Goal: Obtain resource: Download file/media

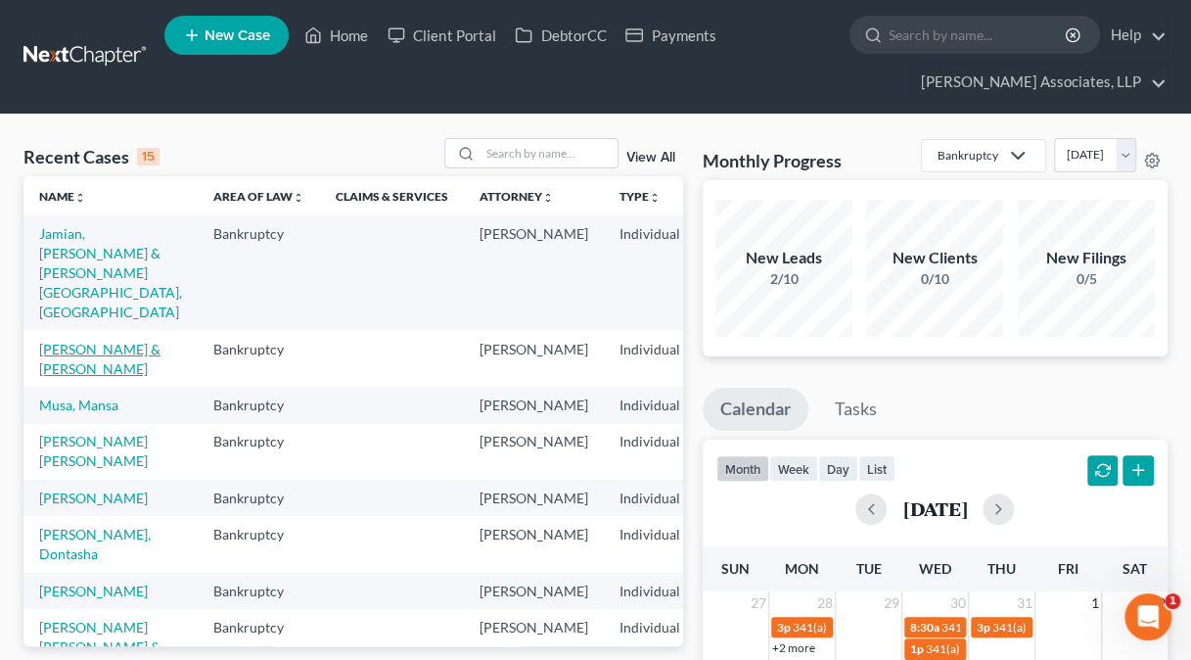
click at [56, 377] on link "[PERSON_NAME] & [PERSON_NAME]" at bounding box center [99, 359] width 121 height 36
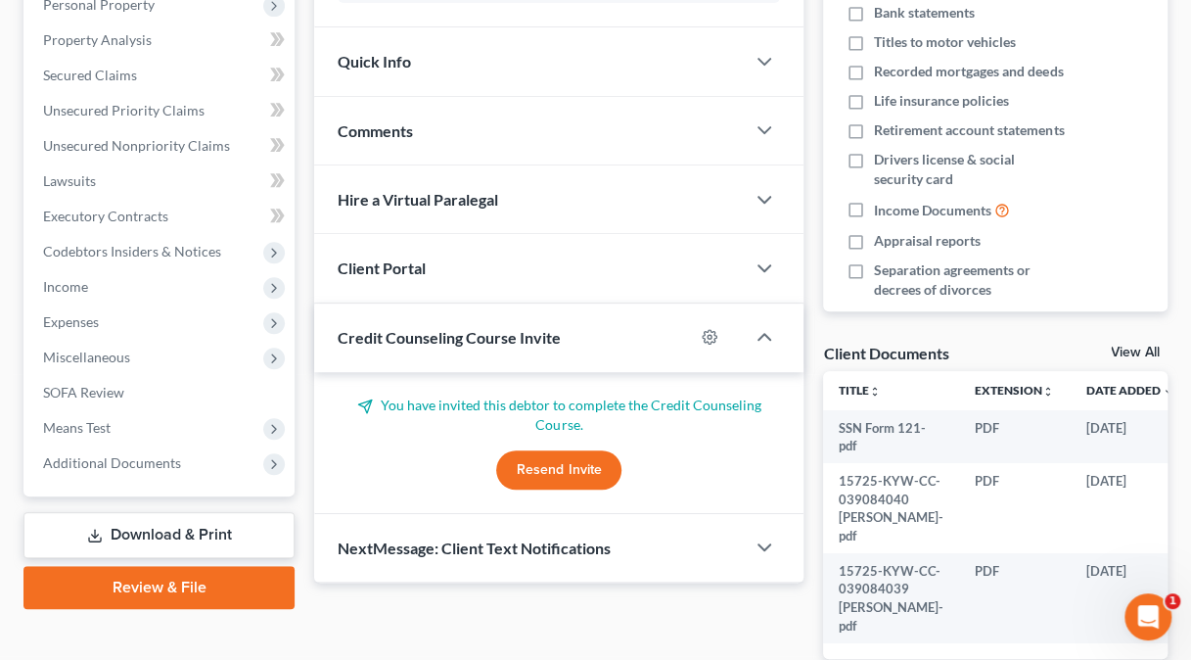
scroll to position [429, 0]
click at [139, 525] on link "Download & Print" at bounding box center [158, 534] width 271 height 46
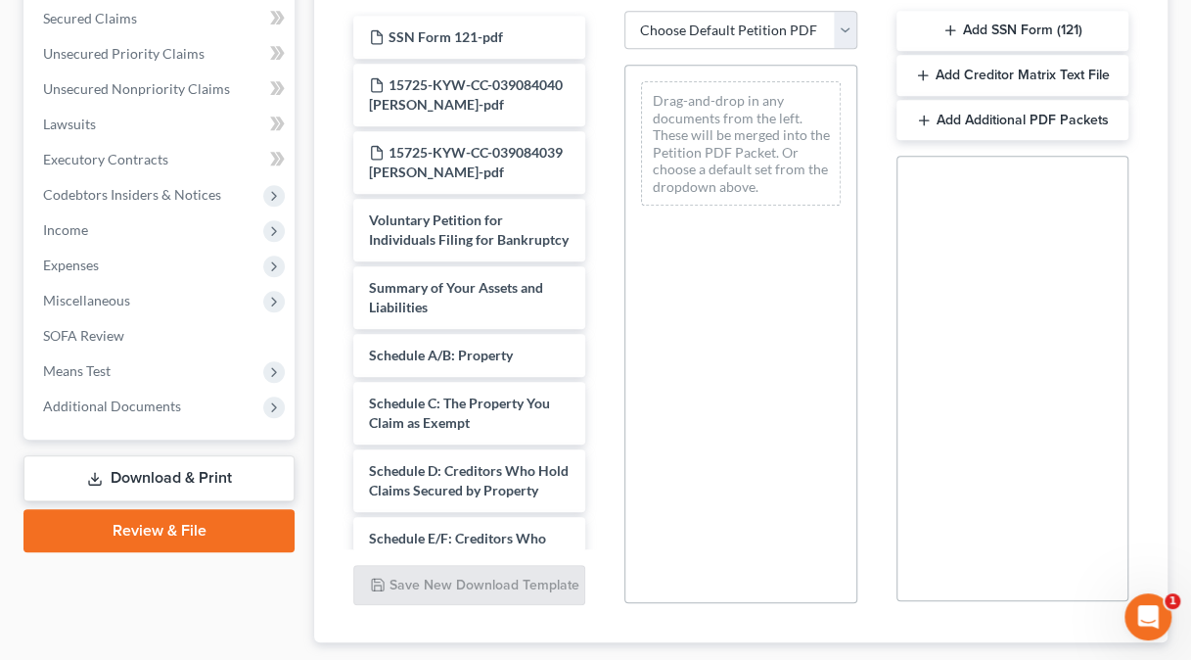
scroll to position [487, 0]
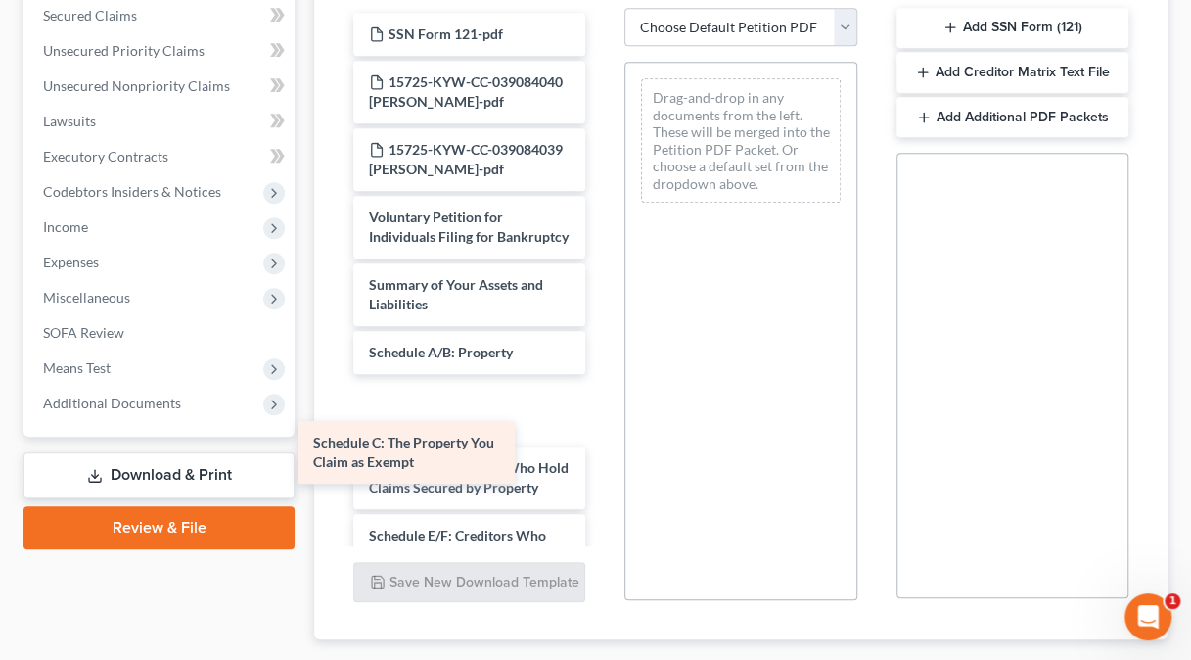
drag, startPoint x: 559, startPoint y: 486, endPoint x: 517, endPoint y: 484, distance: 42.1
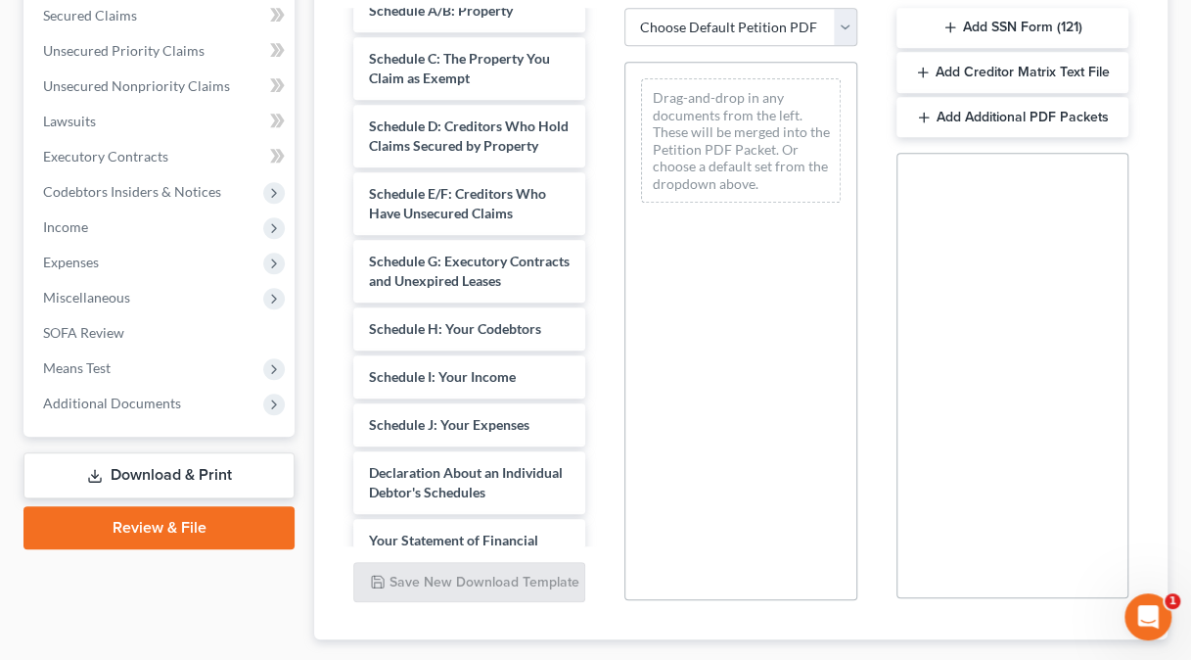
scroll to position [341, 0]
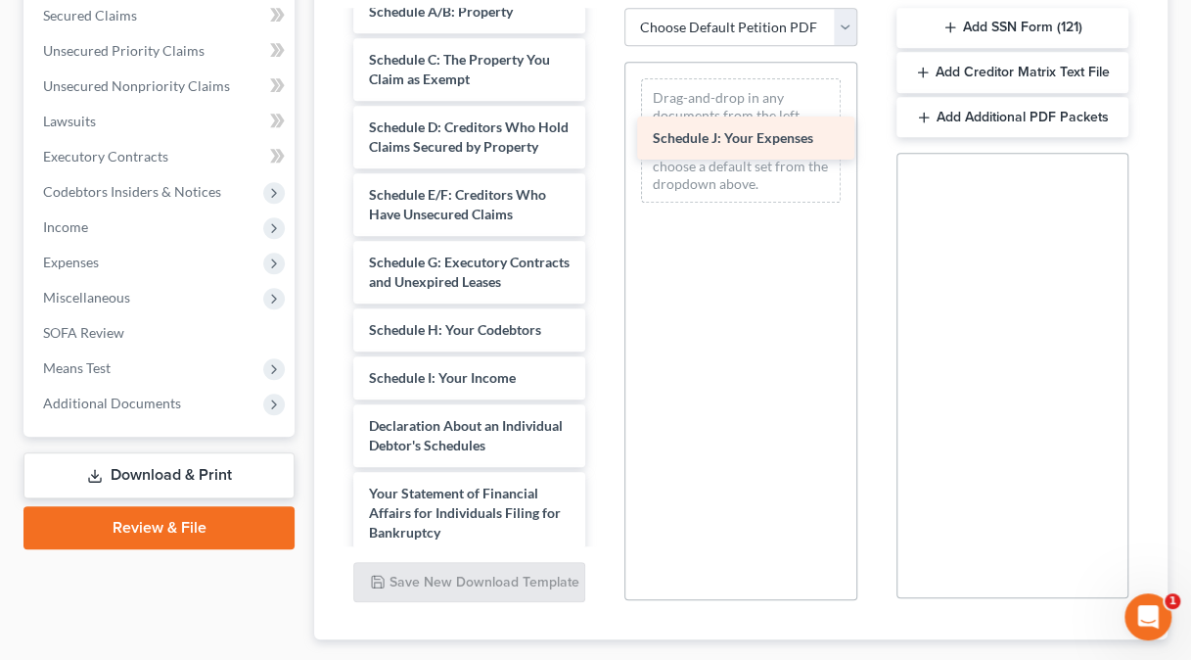
drag, startPoint x: 479, startPoint y: 527, endPoint x: 764, endPoint y: 142, distance: 479.3
click at [601, 142] on div "Schedule J: Your Expenses SSN Form 121-pdf 15725-KYW-CC-039084040 [PERSON_NAME]…" at bounding box center [469, 325] width 263 height 1307
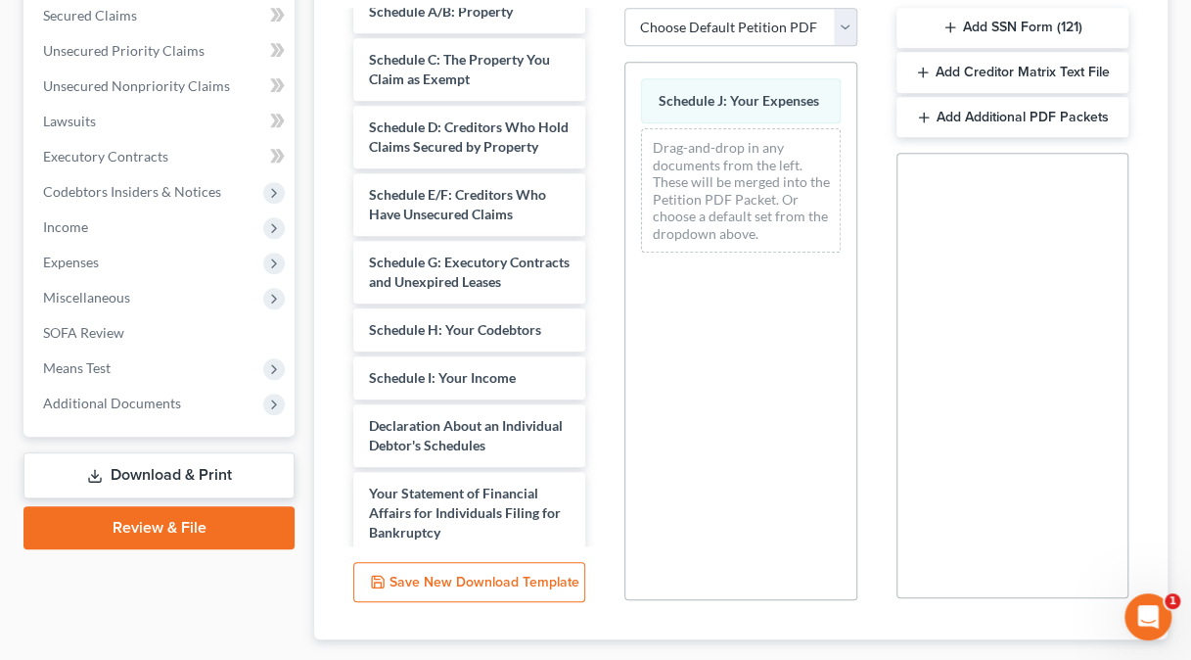
scroll to position [601, 0]
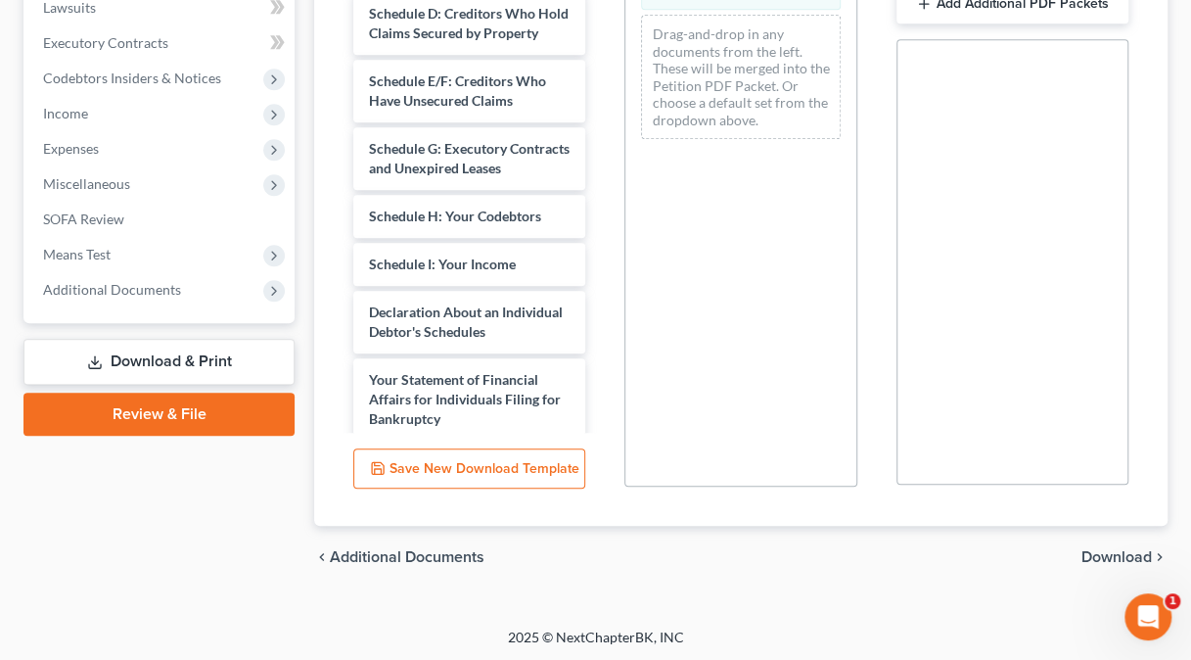
click at [1102, 560] on span "Download" at bounding box center [1117, 557] width 70 height 16
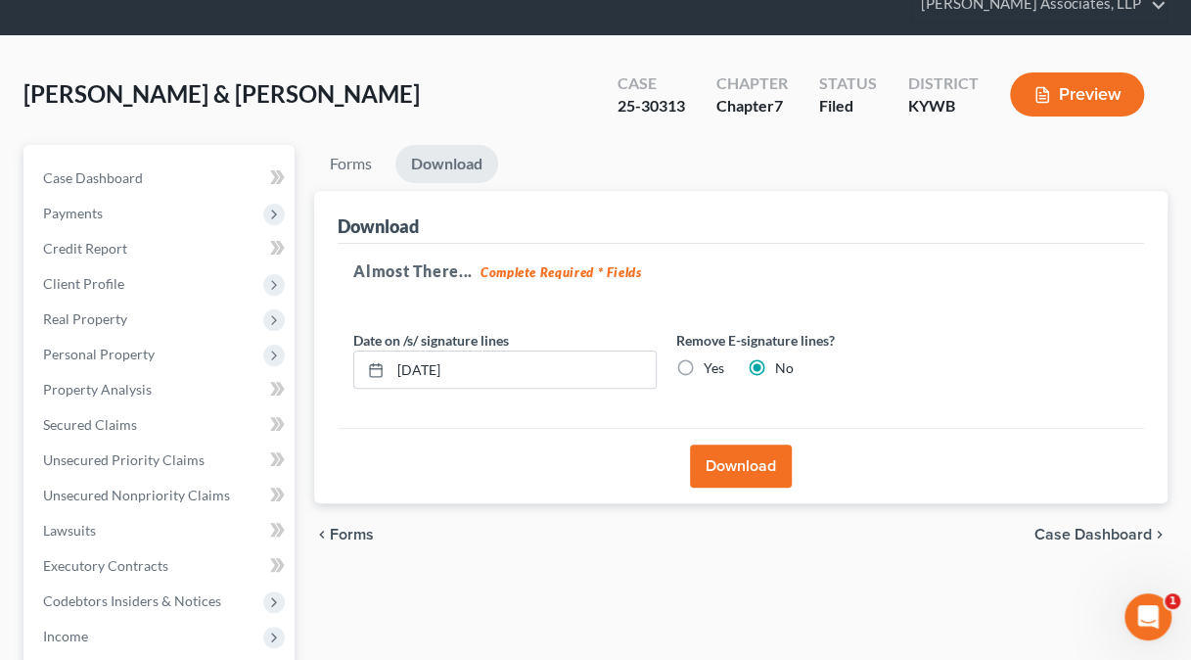
scroll to position [0, 0]
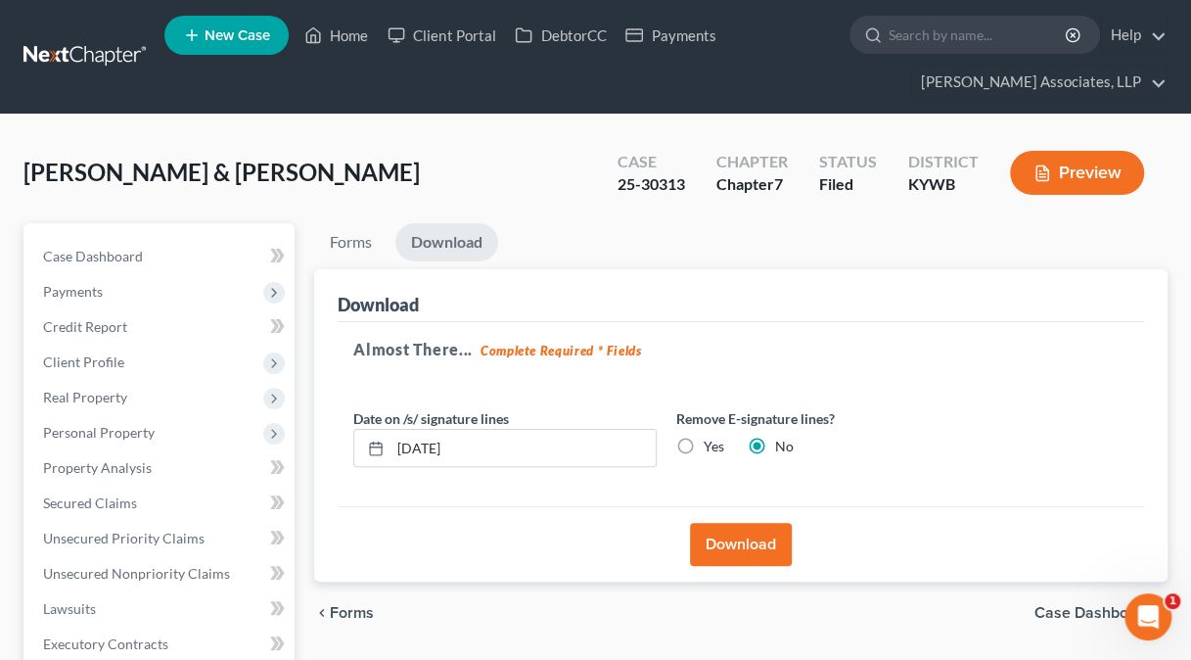
click at [774, 534] on button "Download" at bounding box center [741, 544] width 102 height 43
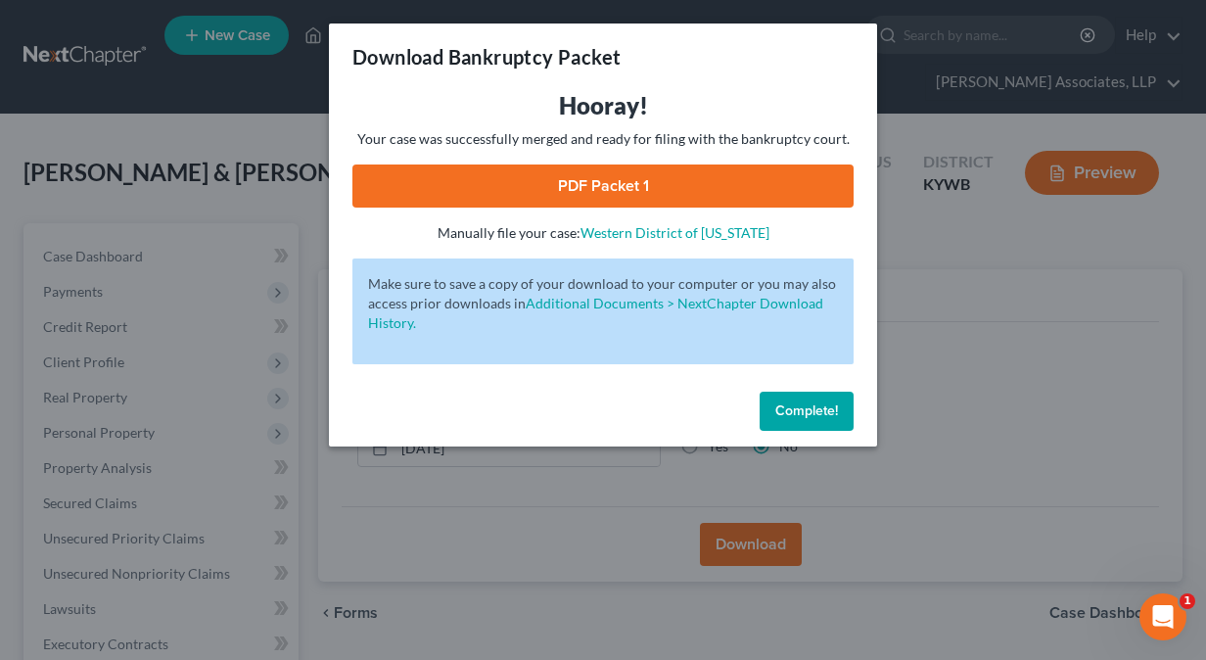
click at [771, 165] on link "PDF Packet 1" at bounding box center [602, 185] width 501 height 43
click at [816, 416] on span "Complete!" at bounding box center [806, 410] width 63 height 17
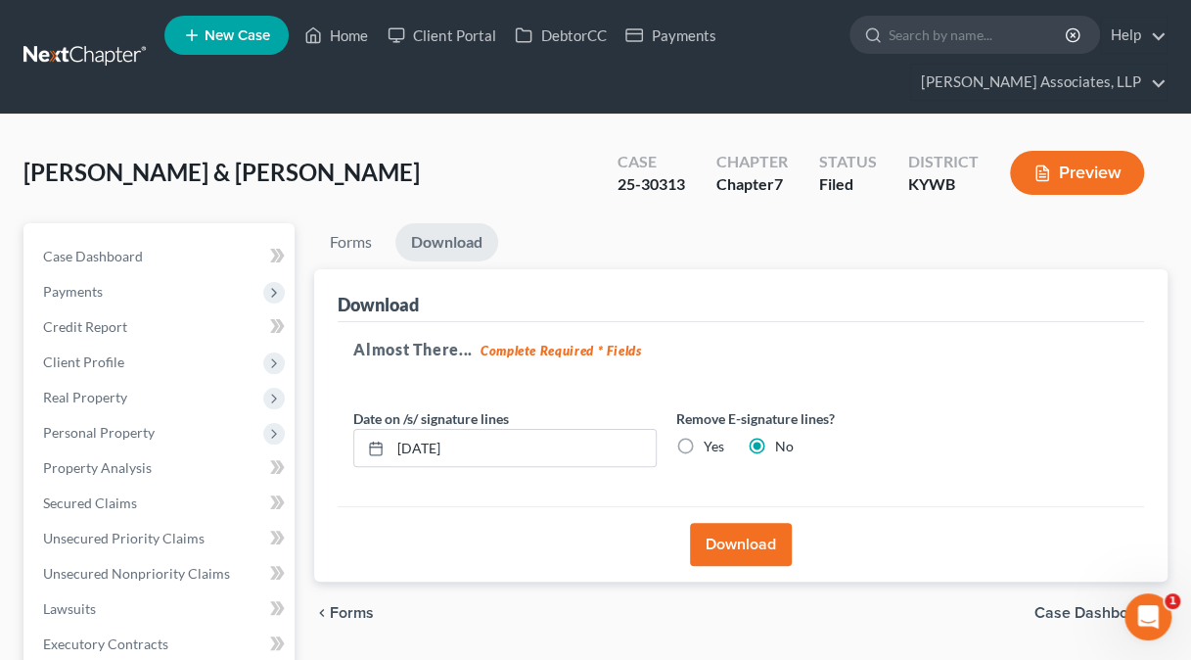
click at [864, 295] on div "Download" at bounding box center [741, 295] width 807 height 53
click at [337, 41] on link "Home" at bounding box center [336, 35] width 83 height 35
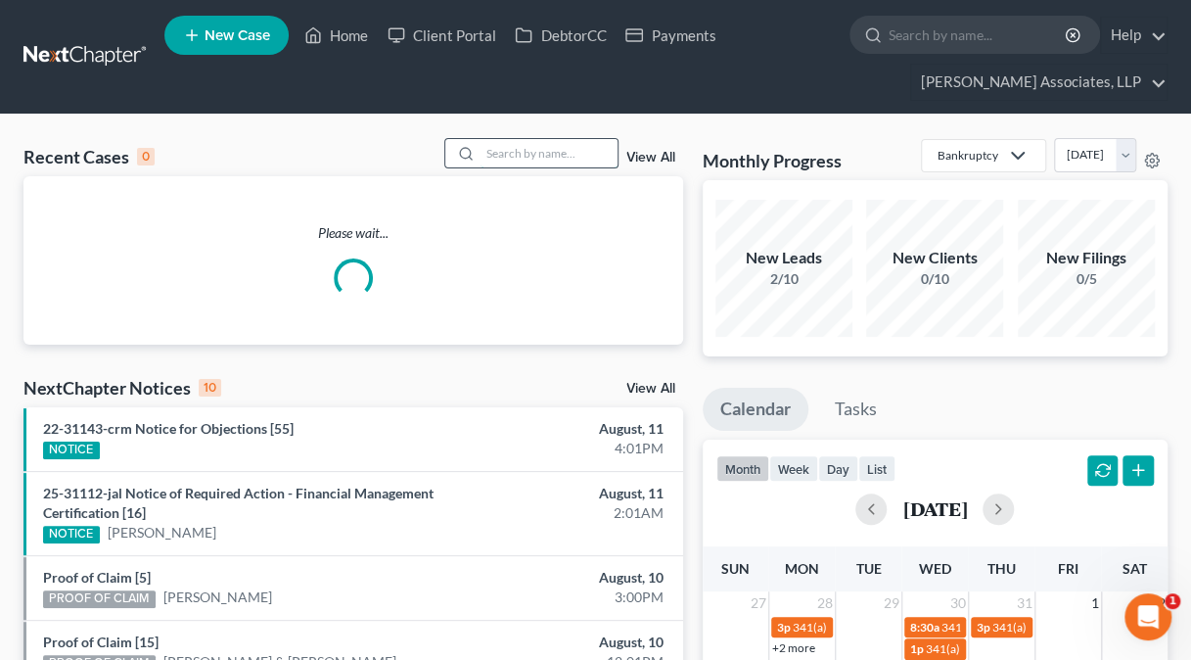
click at [579, 156] on input "search" at bounding box center [549, 153] width 137 height 28
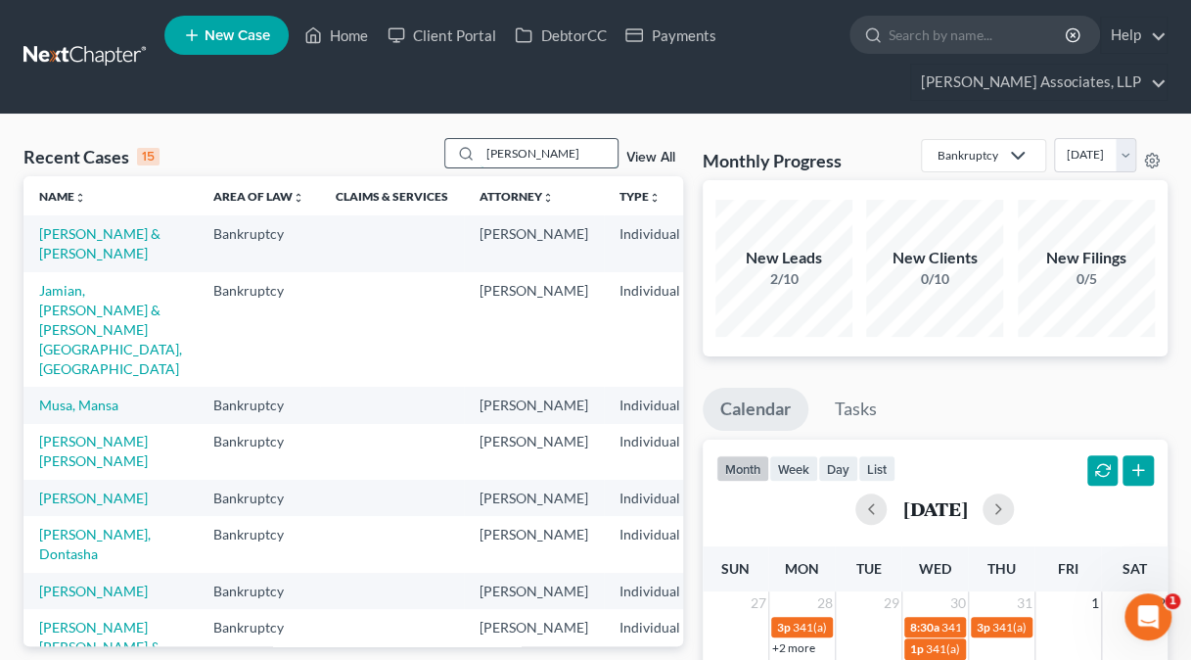
type input "[PERSON_NAME]"
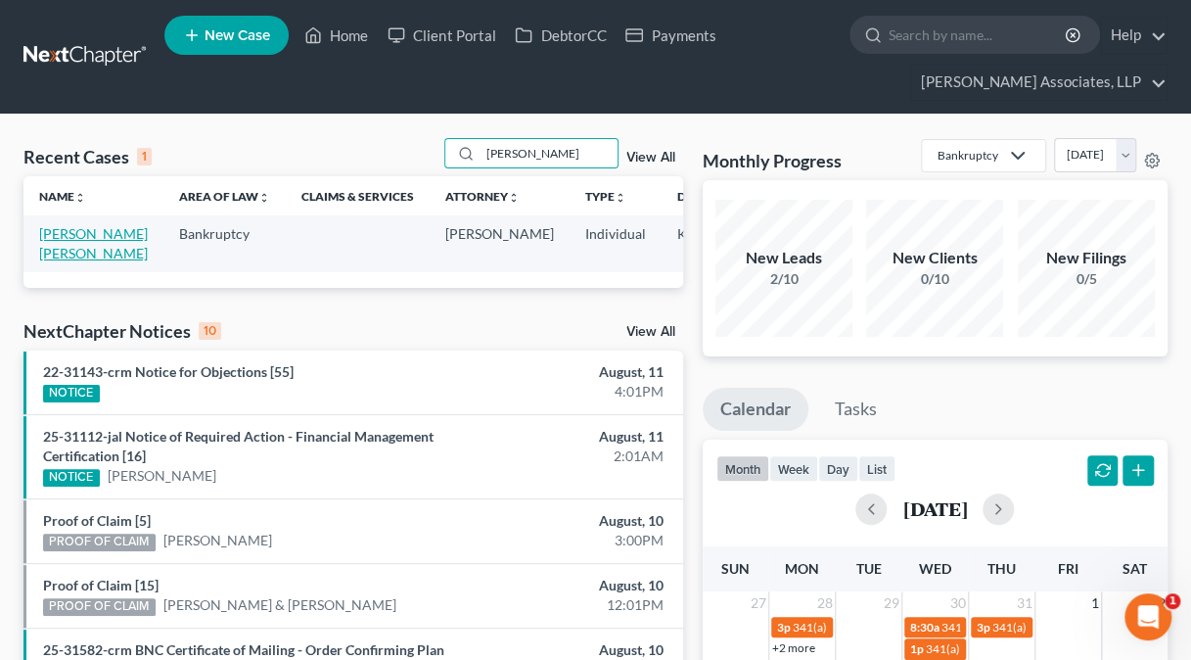
click at [69, 255] on link "[PERSON_NAME] [PERSON_NAME]" at bounding box center [93, 243] width 109 height 36
